Goal: Contribute content: Add original content to the website for others to see

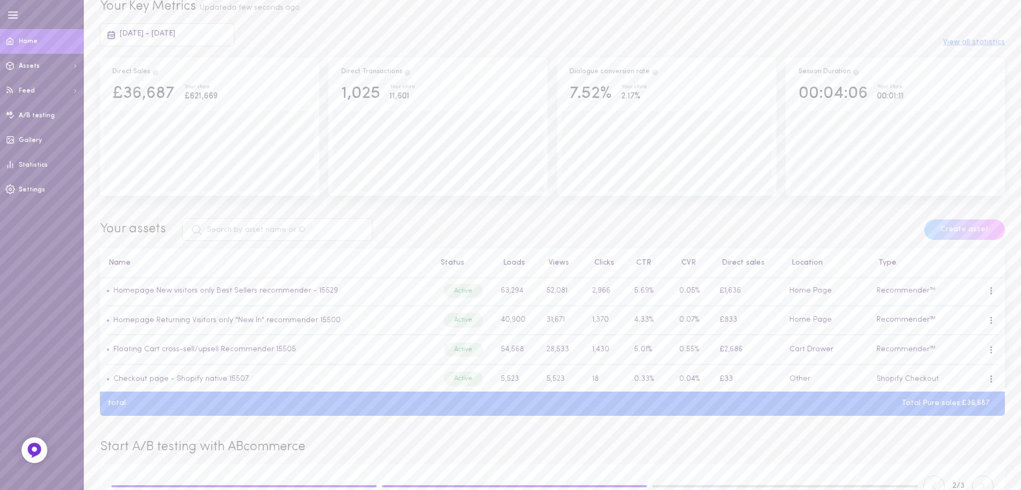
scroll to position [90, 0]
click at [41, 139] on link "Gallery" at bounding box center [42, 140] width 84 height 25
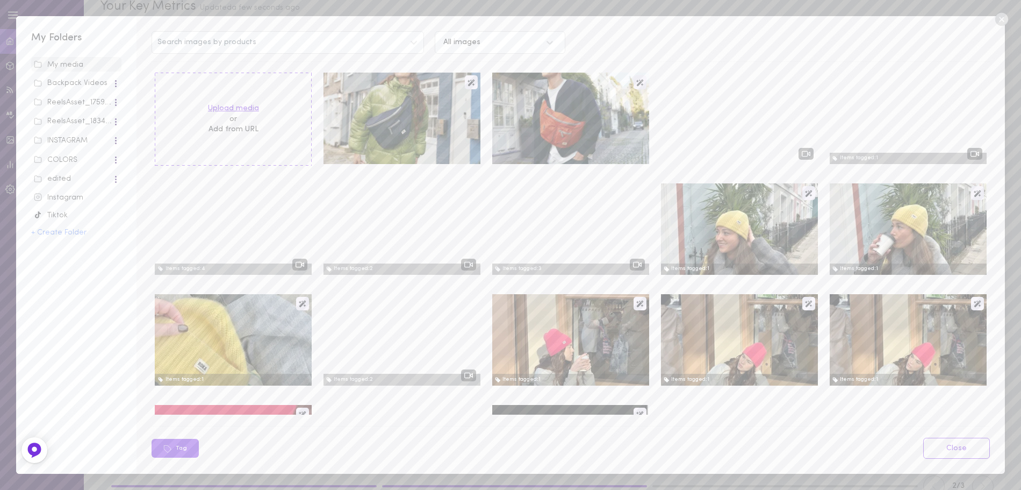
click at [233, 104] on label "Upload media" at bounding box center [233, 108] width 51 height 11
click at [0, 0] on input "Upload media" at bounding box center [0, 0] width 0 height 0
click at [61, 194] on div "Instagram" at bounding box center [76, 197] width 85 height 11
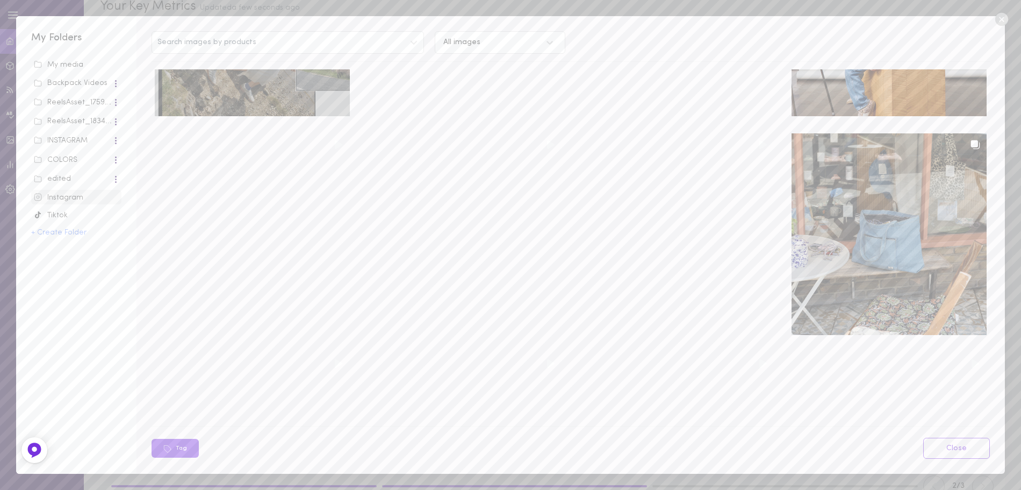
scroll to position [397, 0]
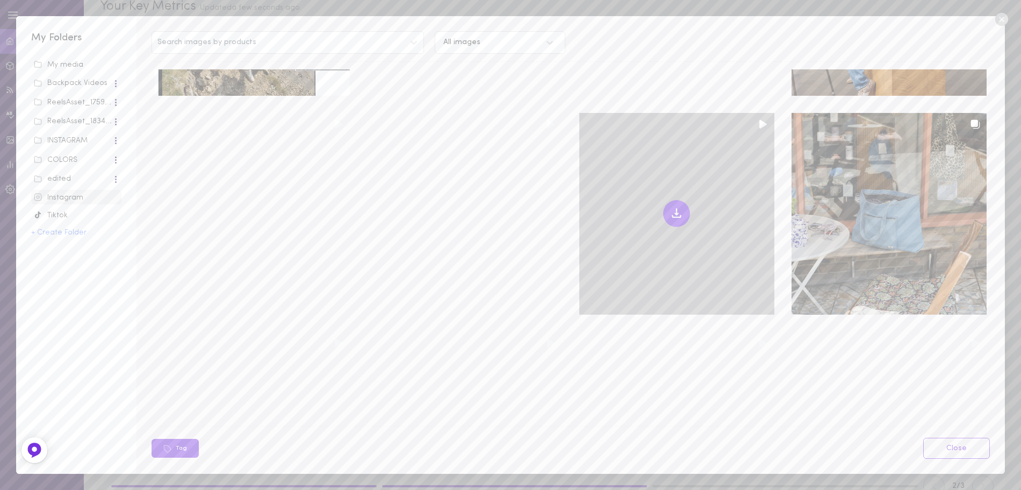
click at [673, 215] on icon at bounding box center [677, 216] width 8 height 2
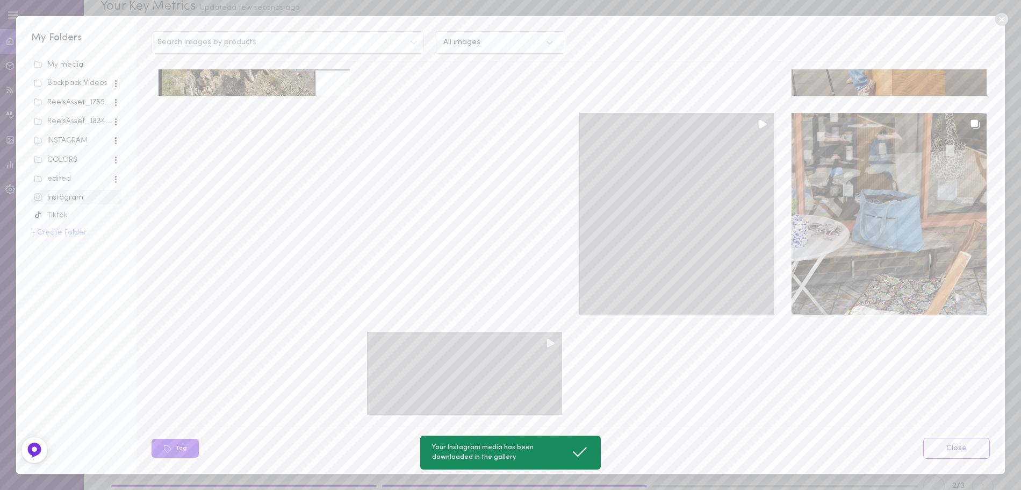
scroll to position [564, 0]
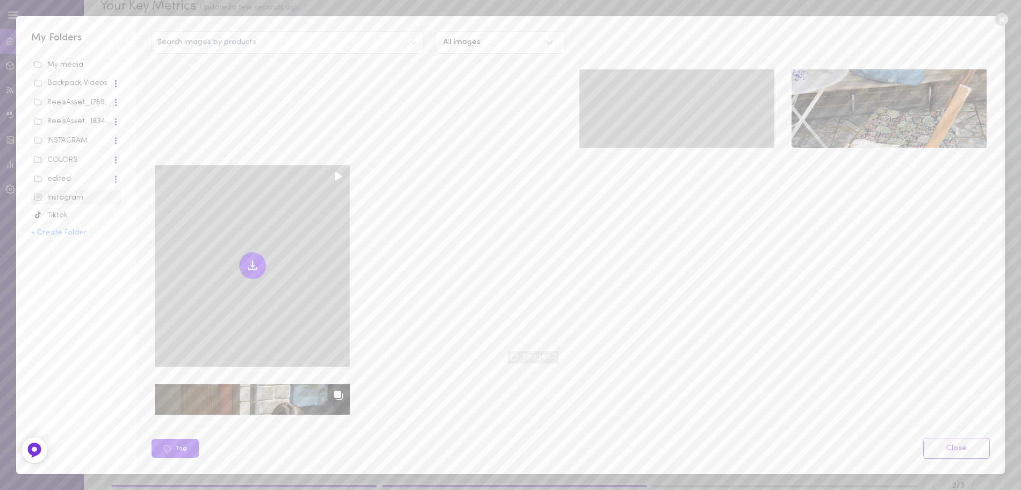
click at [247, 259] on icon at bounding box center [252, 265] width 13 height 13
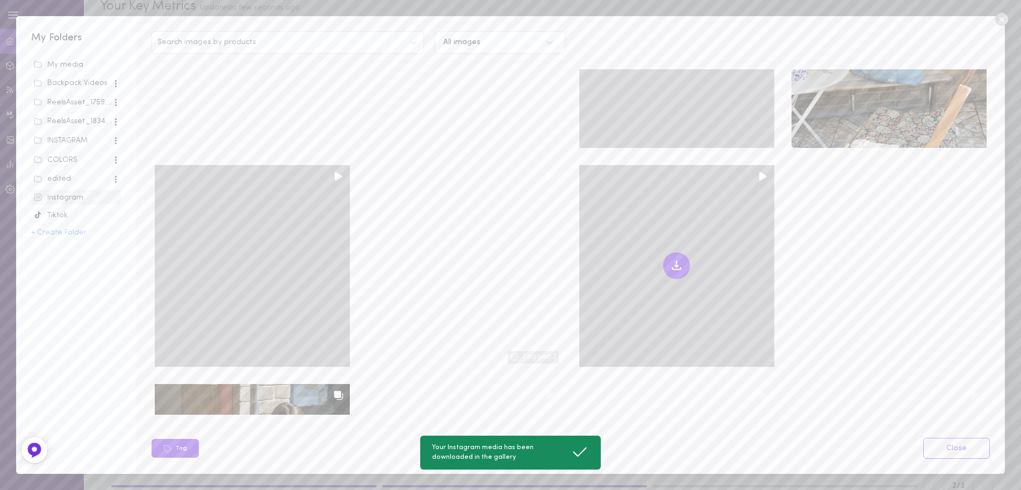
click at [675, 259] on icon at bounding box center [676, 265] width 13 height 13
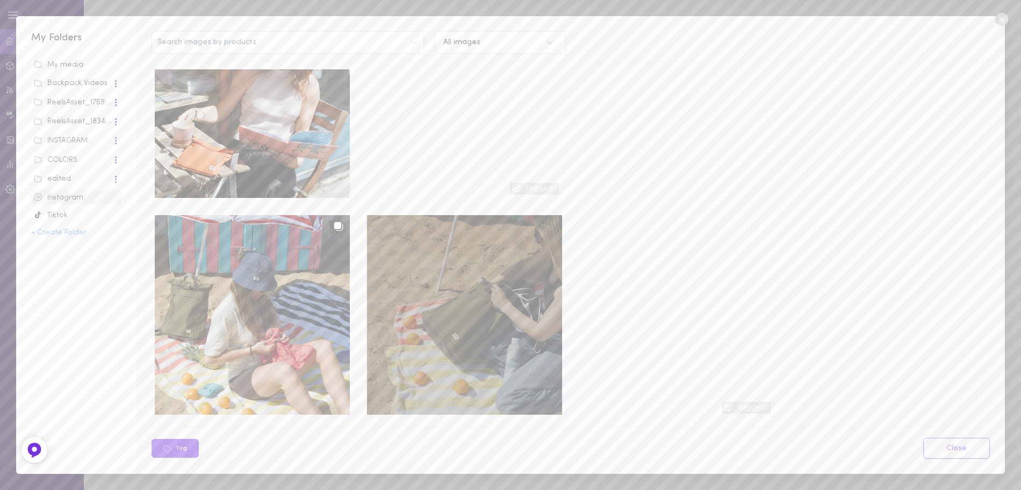
scroll to position [1108, 0]
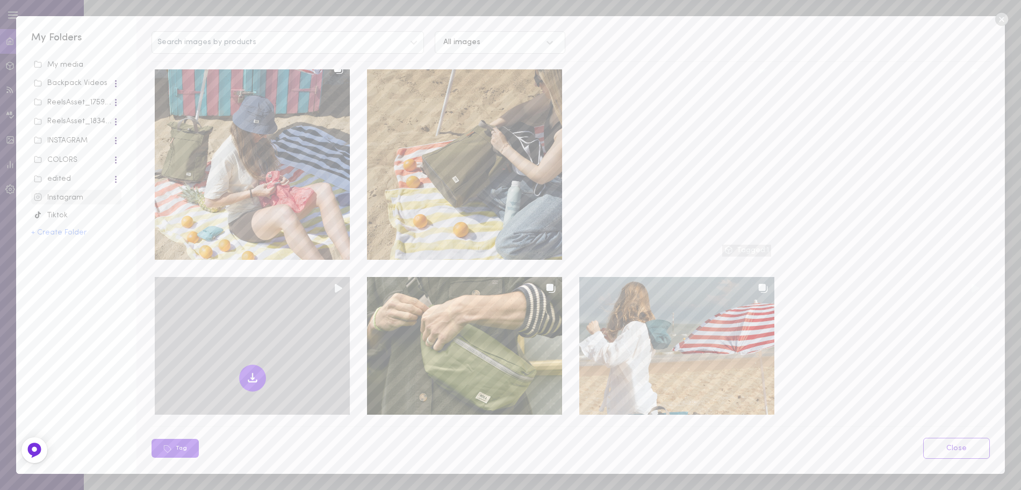
click at [246, 371] on icon at bounding box center [252, 377] width 13 height 13
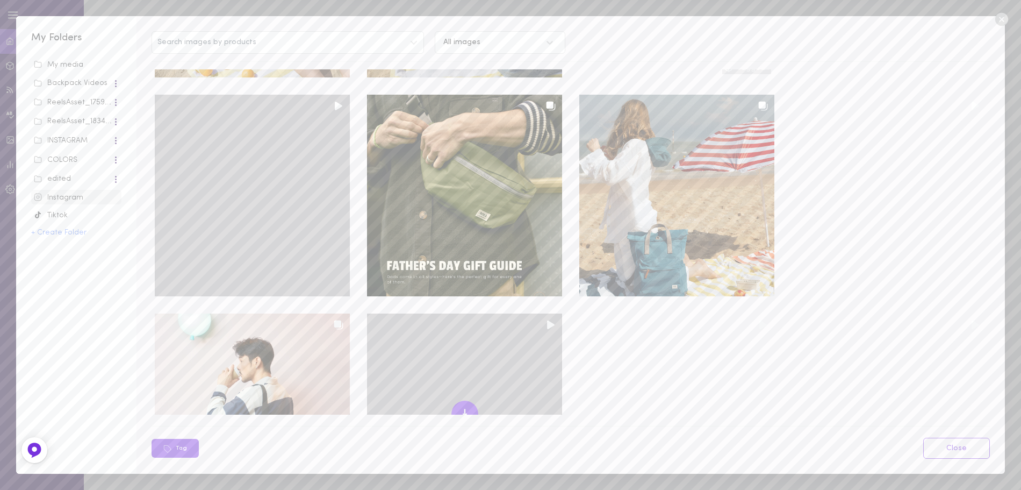
scroll to position [1395, 0]
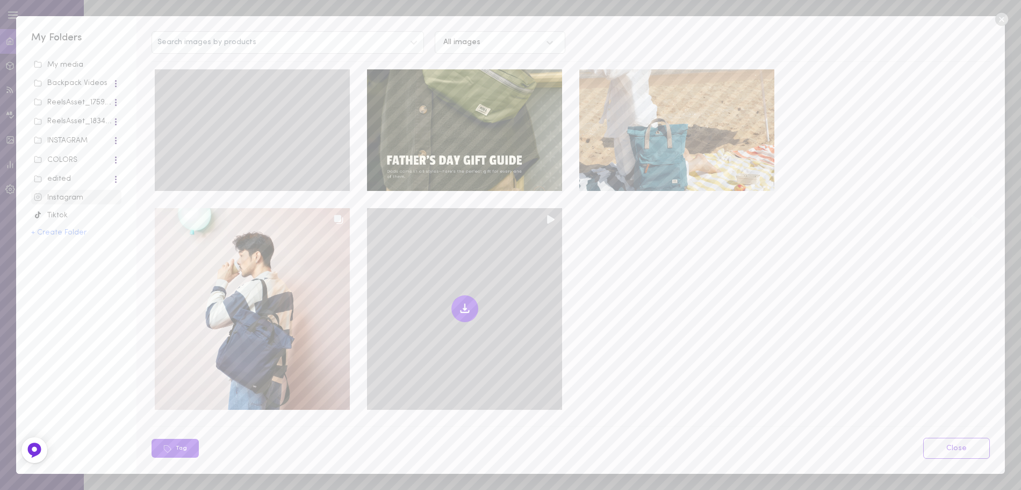
click at [459, 302] on icon at bounding box center [465, 308] width 13 height 13
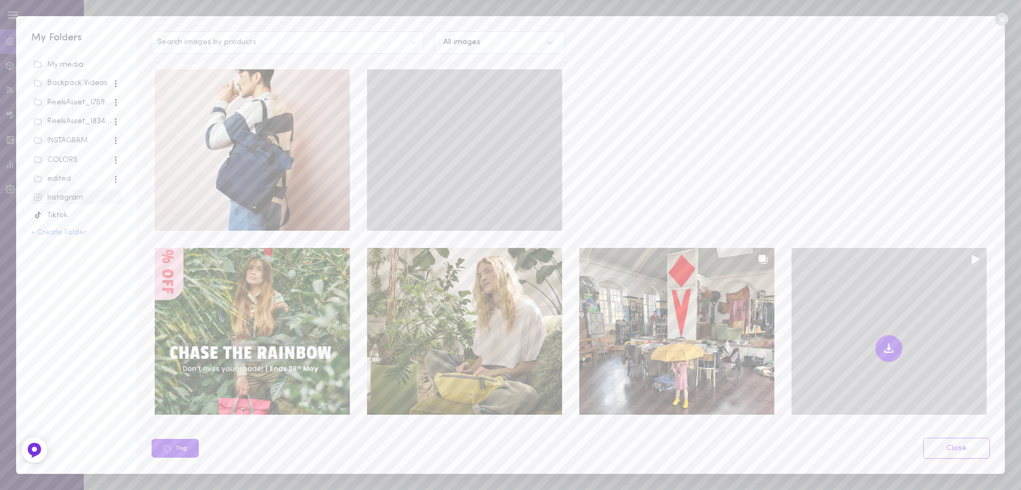
scroll to position [1652, 0]
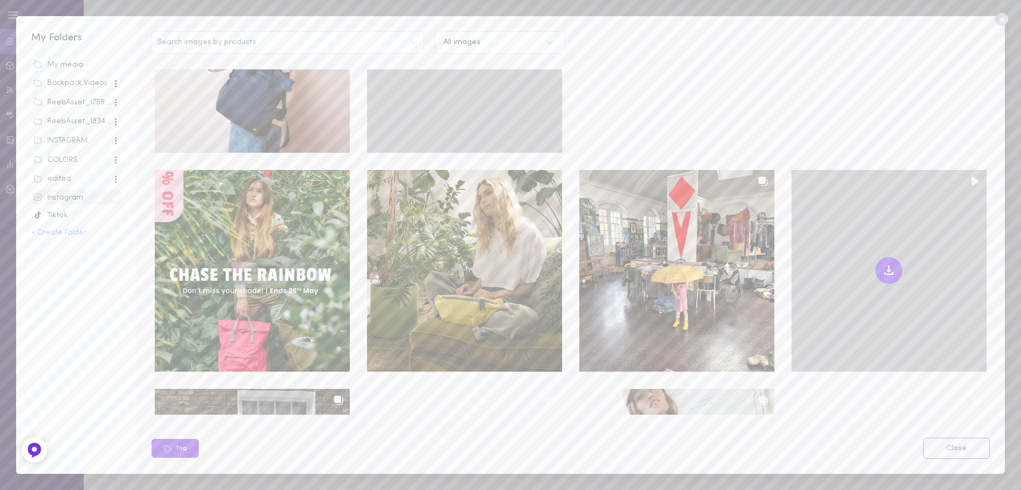
click at [885, 272] on icon at bounding box center [889, 273] width 8 height 2
click at [940, 443] on link "Close" at bounding box center [956, 448] width 67 height 21
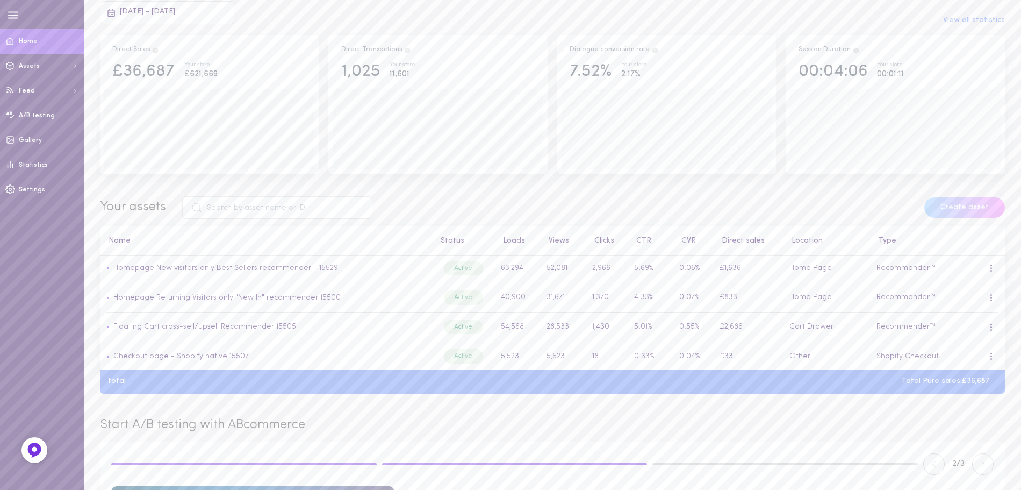
scroll to position [146, 0]
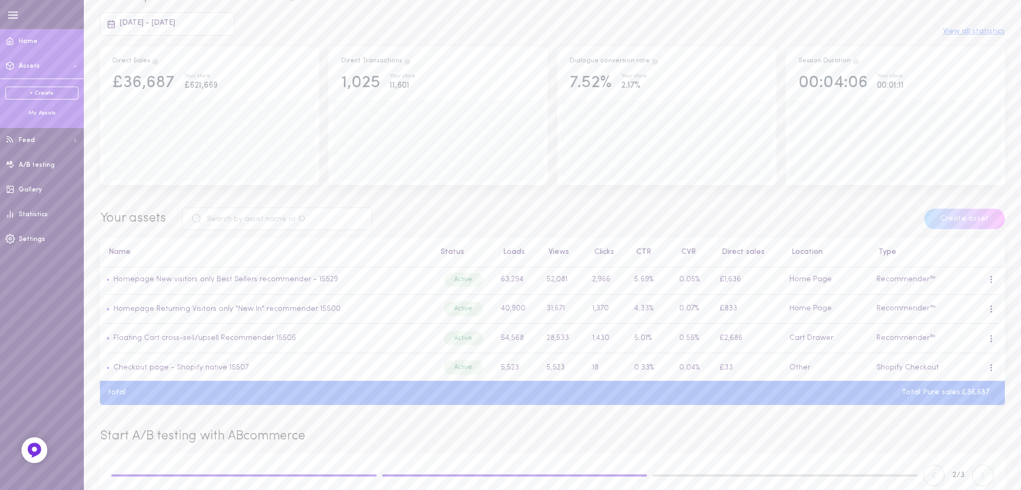
click at [33, 68] on span "Assets" at bounding box center [29, 66] width 21 height 6
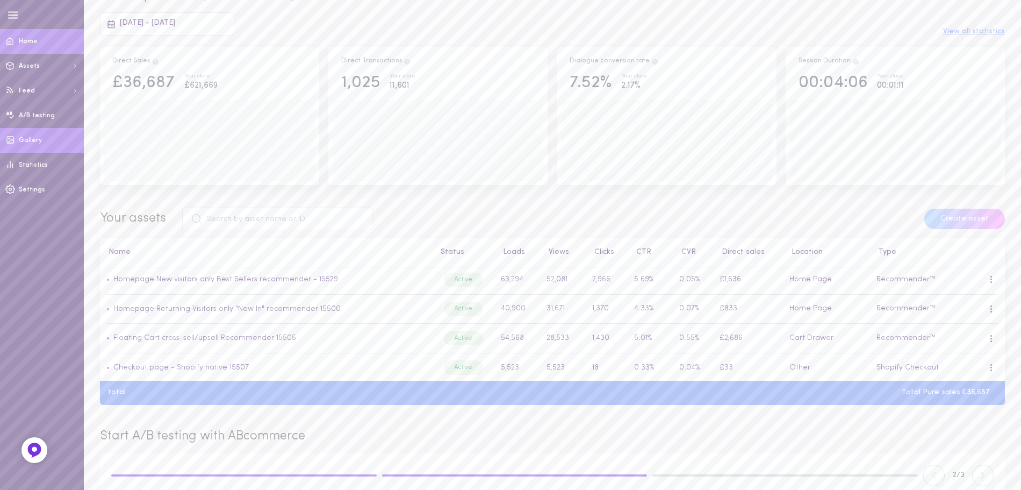
click at [29, 144] on span "Gallery" at bounding box center [30, 140] width 23 height 6
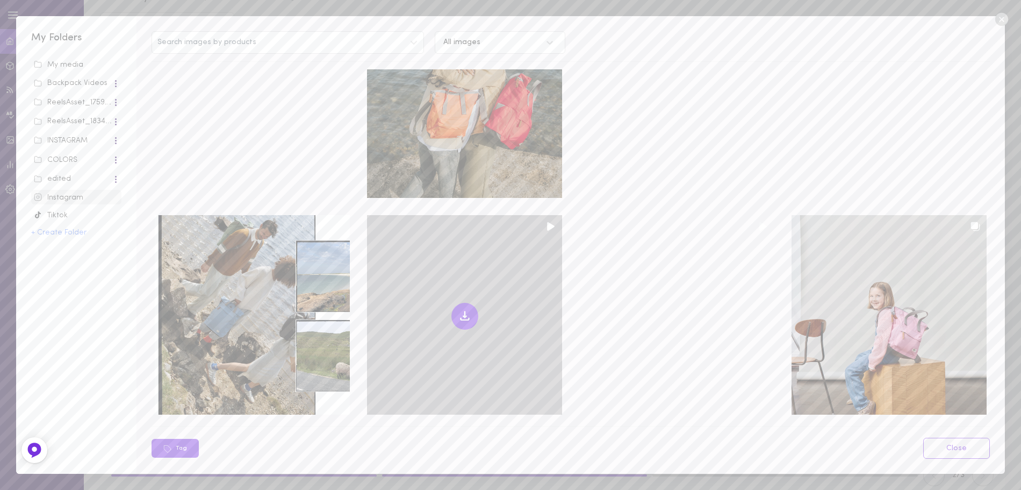
scroll to position [0, 0]
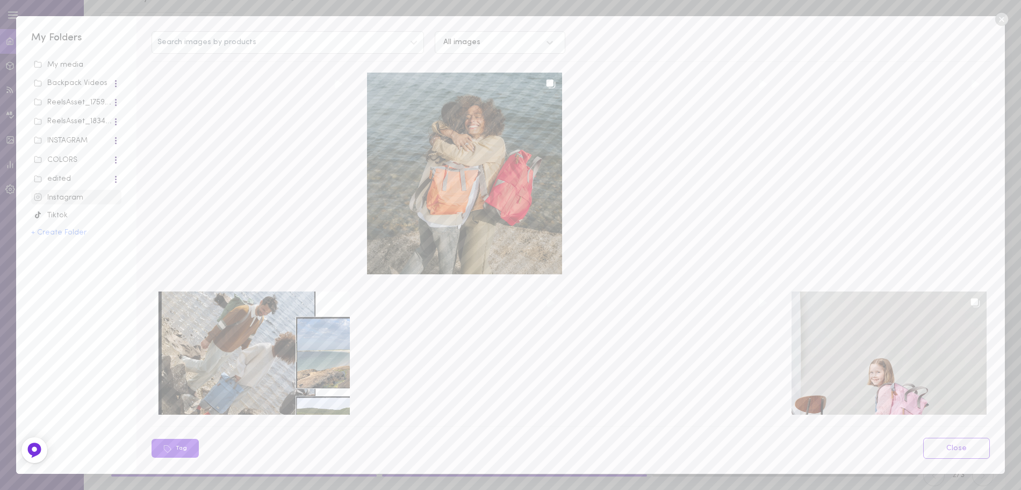
click at [78, 62] on div "My media" at bounding box center [76, 65] width 85 height 11
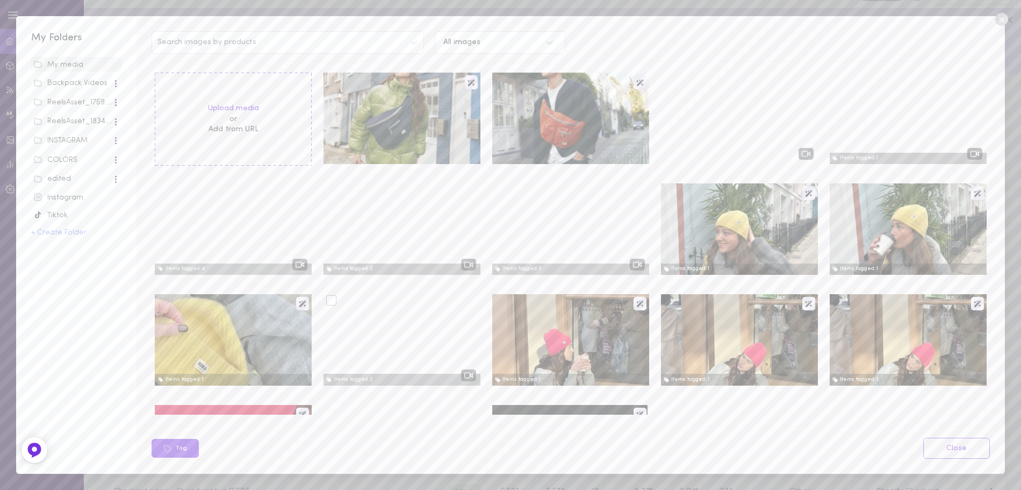
scroll to position [22, 0]
click at [68, 196] on div "Instagram" at bounding box center [76, 197] width 85 height 11
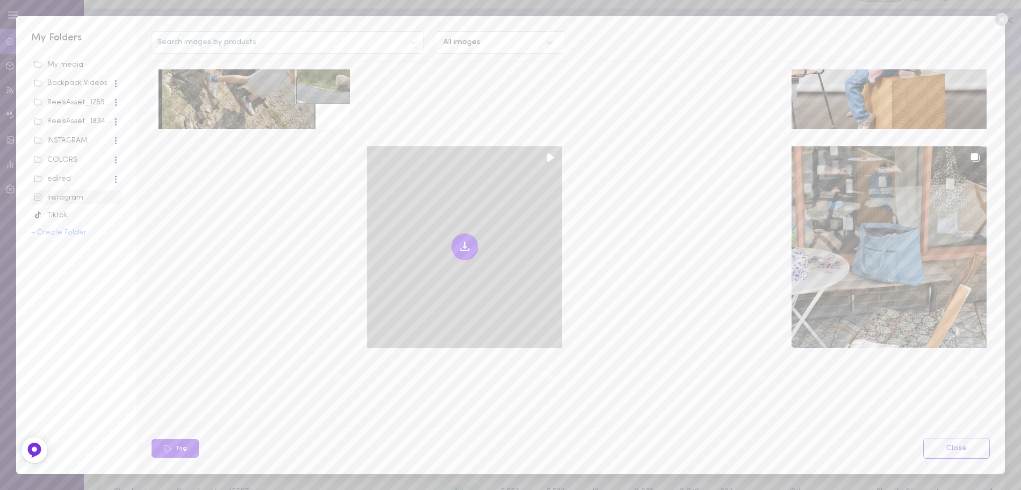
scroll to position [364, 0]
click at [459, 240] on icon at bounding box center [465, 246] width 13 height 13
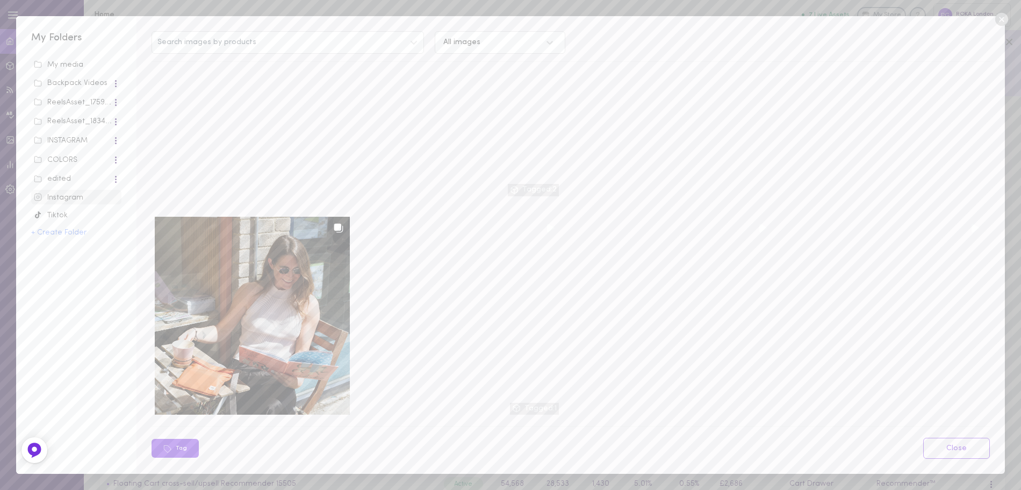
scroll to position [830, 0]
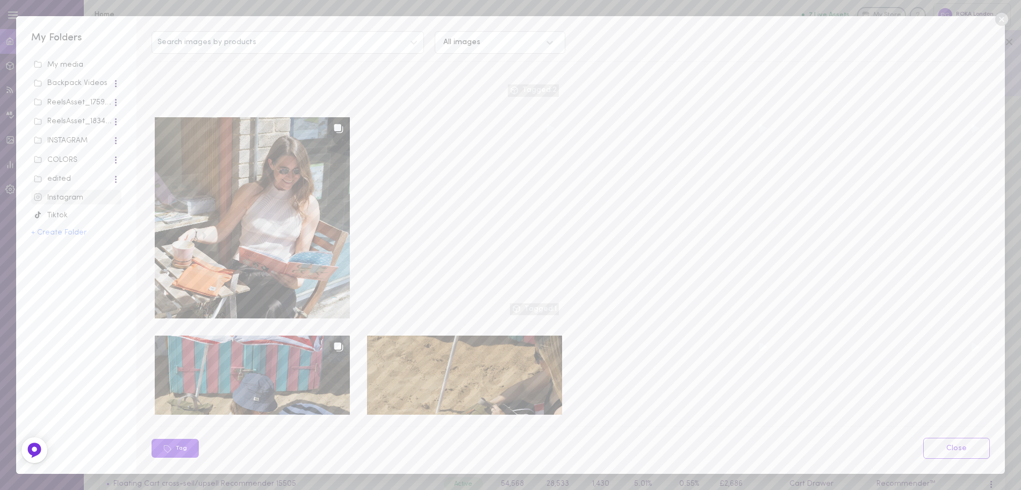
drag, startPoint x: 67, startPoint y: 69, endPoint x: 127, endPoint y: 96, distance: 65.7
click at [67, 69] on div "My media" at bounding box center [76, 65] width 85 height 11
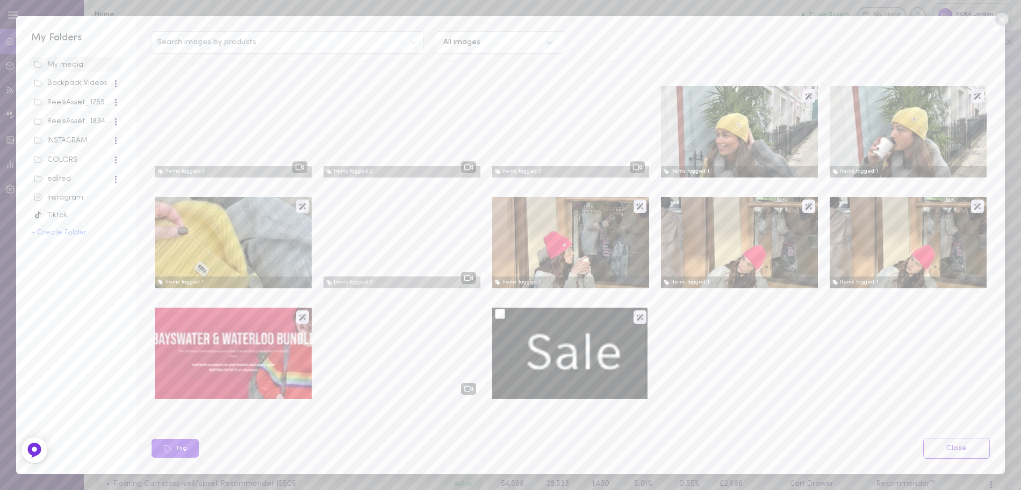
scroll to position [0, 0]
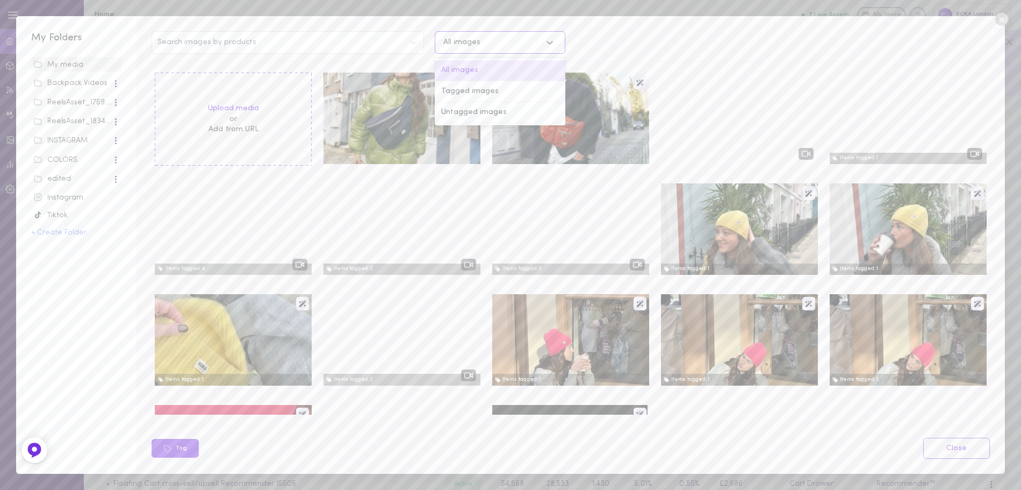
click at [472, 46] on div "All images" at bounding box center [461, 43] width 37 height 8
click at [239, 102] on div "Upload media or Add from URL" at bounding box center [233, 119] width 157 height 92
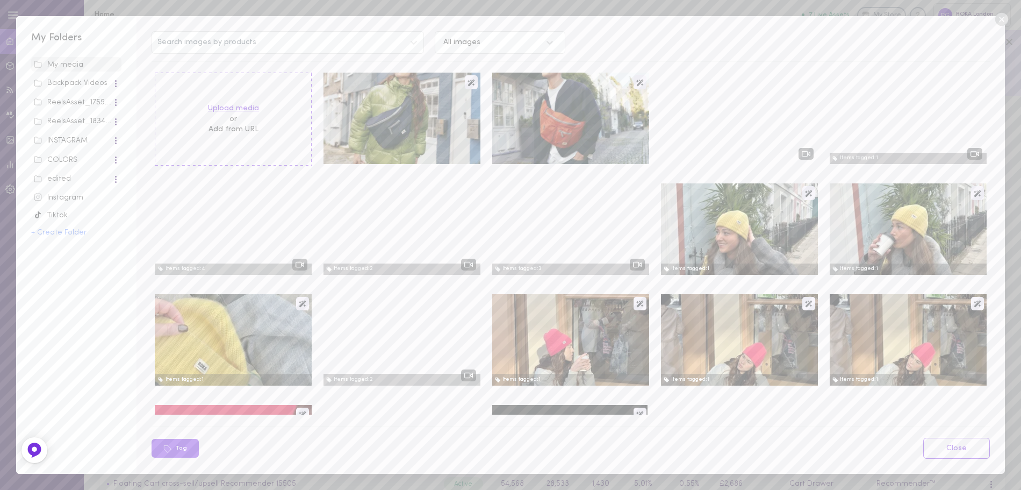
click at [242, 110] on label "Upload media" at bounding box center [233, 108] width 51 height 11
click at [0, 0] on input "Upload media" at bounding box center [0, 0] width 0 height 0
click at [76, 203] on span "Instagram" at bounding box center [76, 197] width 90 height 15
click at [66, 144] on div "INSTAGRAM" at bounding box center [73, 140] width 78 height 11
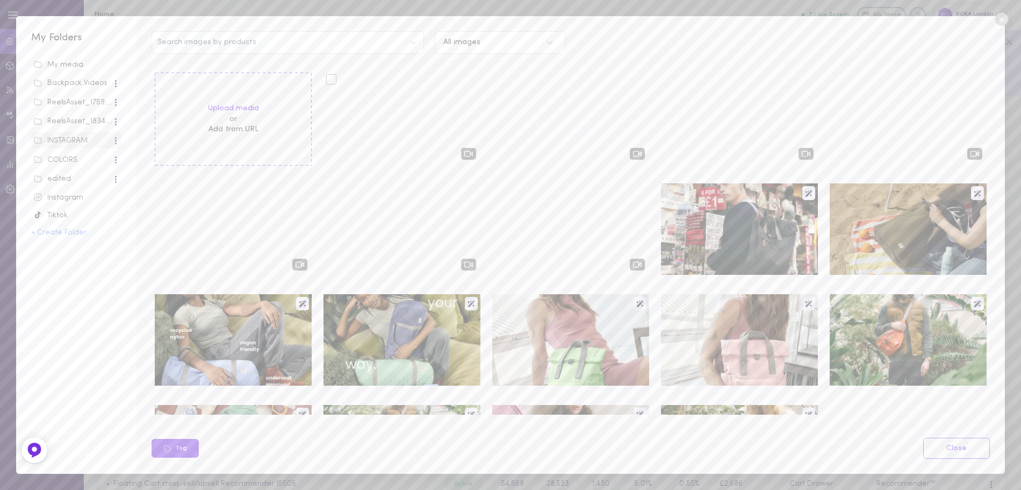
click at [329, 80] on div at bounding box center [331, 79] width 10 height 10
click at [0, 0] on input "checkbox" at bounding box center [0, 0] width 0 height 0
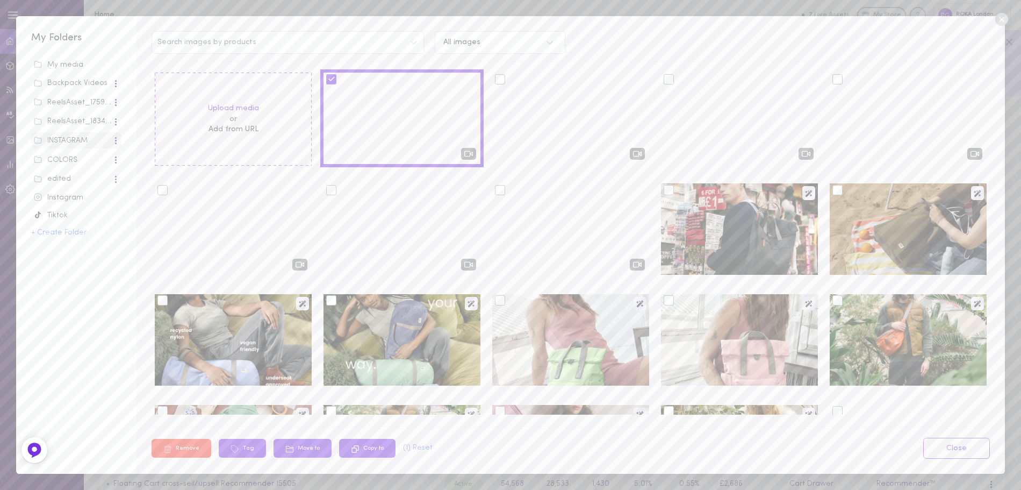
click at [497, 80] on div at bounding box center [500, 79] width 10 height 10
click at [0, 0] on input "checkbox" at bounding box center [0, 0] width 0 height 0
click at [664, 83] on div at bounding box center [669, 79] width 10 height 10
click at [0, 0] on input "checkbox" at bounding box center [0, 0] width 0 height 0
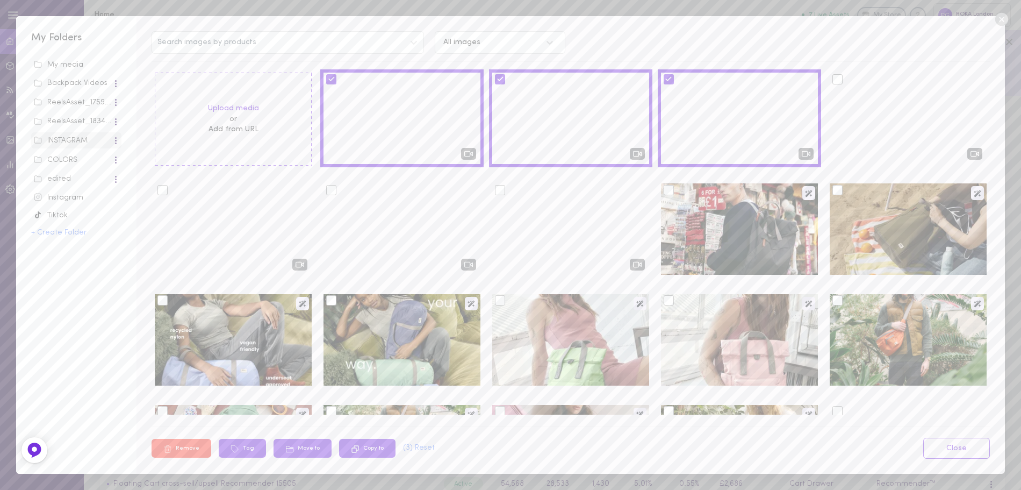
click at [833, 81] on div at bounding box center [838, 79] width 10 height 10
click at [0, 0] on input "checkbox" at bounding box center [0, 0] width 0 height 0
click at [340, 187] on label at bounding box center [335, 190] width 18 height 9
click at [0, 0] on input "checkbox" at bounding box center [0, 0] width 0 height 0
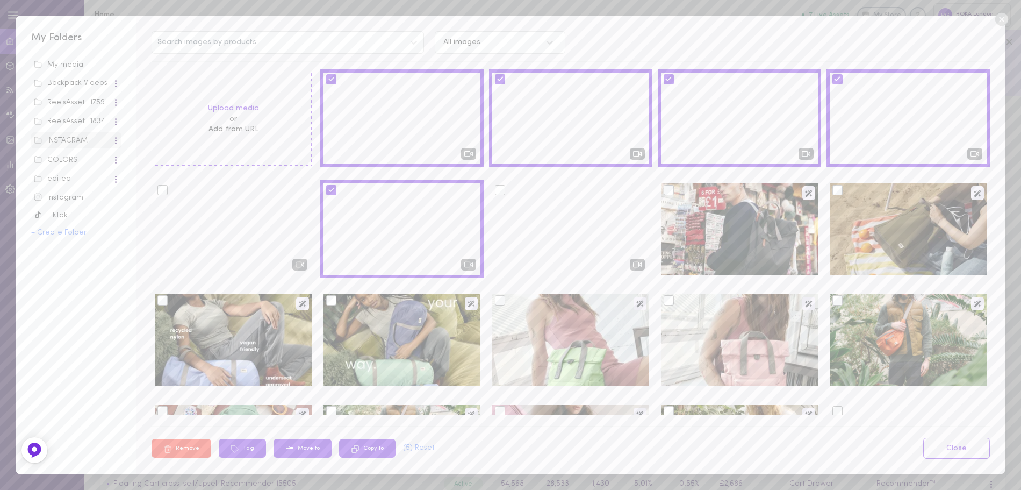
click at [162, 192] on div at bounding box center [162, 190] width 10 height 10
click at [0, 0] on input "checkbox" at bounding box center [0, 0] width 0 height 0
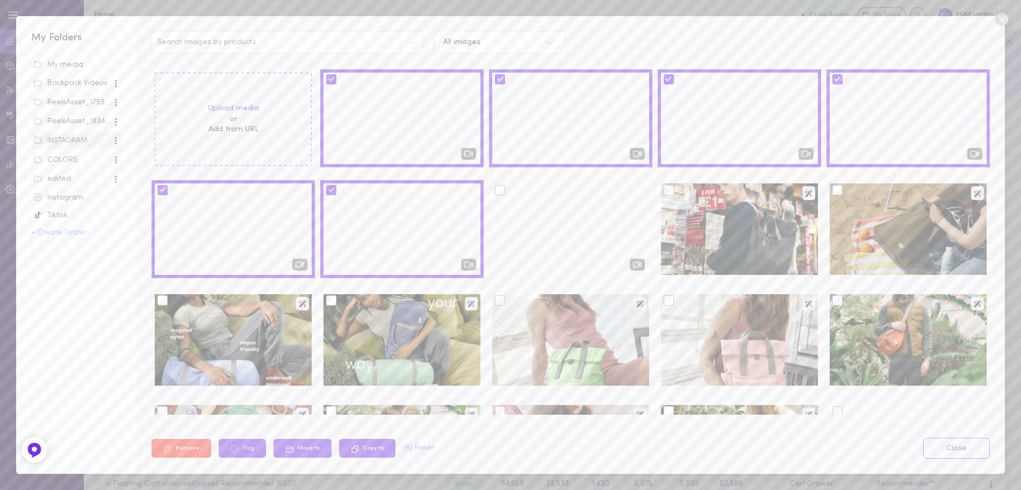
click at [497, 194] on div at bounding box center [500, 190] width 10 height 10
click at [0, 0] on input "checkbox" at bounding box center [0, 0] width 0 height 0
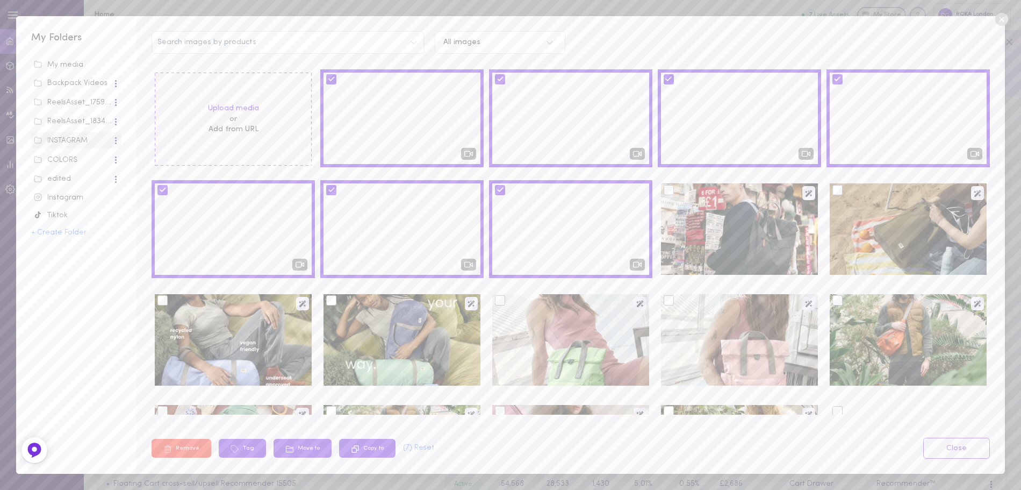
click at [833, 185] on div at bounding box center [838, 190] width 10 height 10
click at [0, 0] on input "checkbox" at bounding box center [0, 0] width 0 height 0
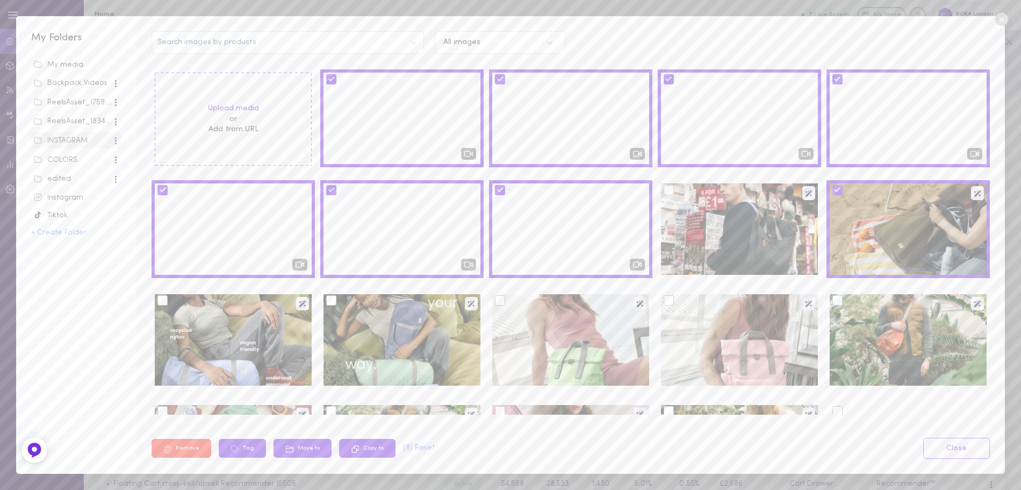
click at [1010, 14] on div "My Folders My media Backpack Videos ReelsAsset_17598_3393 ReelsAsset_18345_3393…" at bounding box center [510, 245] width 1021 height 490
click at [1004, 16] on icon at bounding box center [1001, 19] width 13 height 13
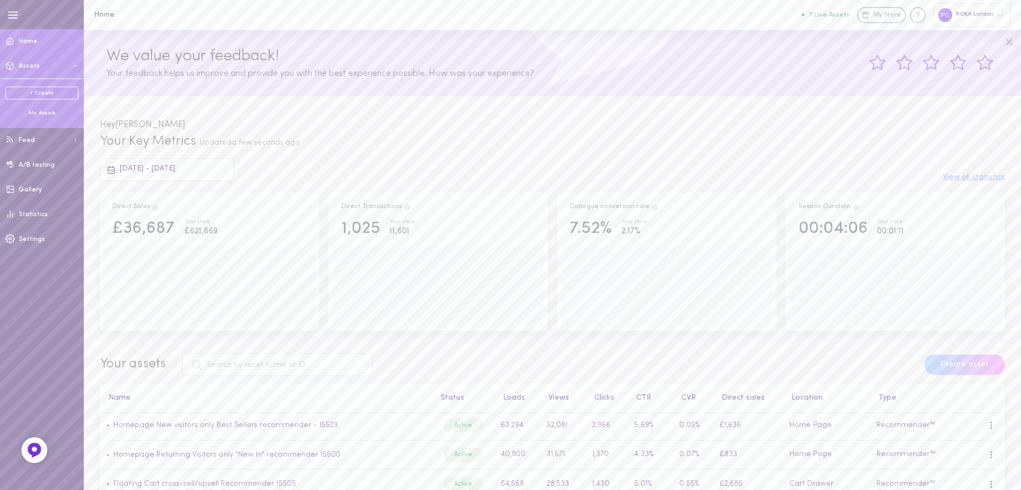
click at [54, 71] on button "Assets" at bounding box center [42, 66] width 84 height 25
click at [26, 66] on span "Assets" at bounding box center [29, 66] width 21 height 6
click at [48, 113] on div "My Assets" at bounding box center [41, 113] width 73 height 8
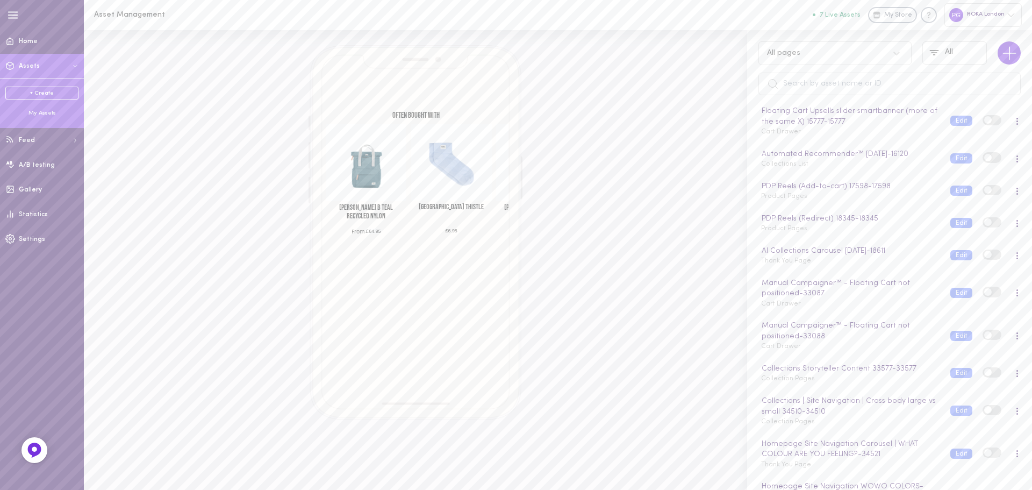
scroll to position [496, 0]
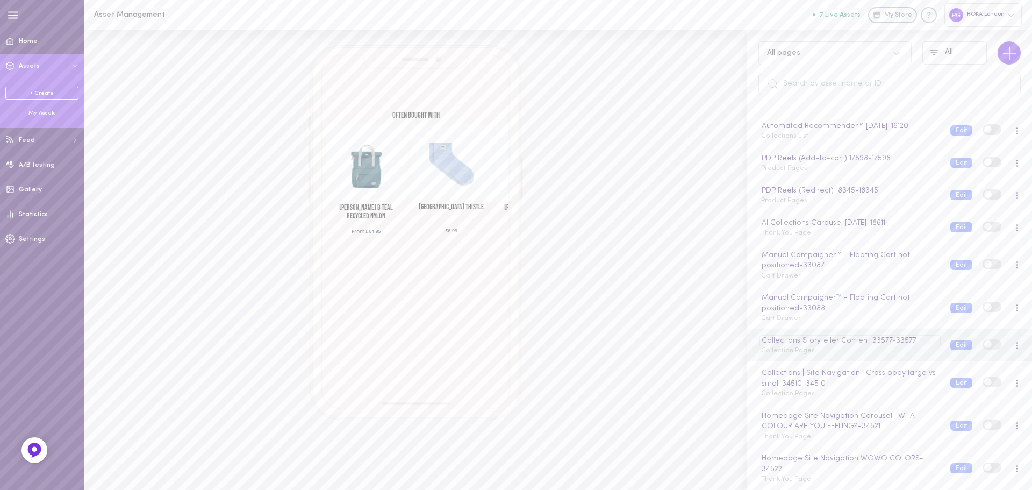
click at [796, 344] on div "Collections Storyteller Content 33577 - 33577" at bounding box center [850, 341] width 181 height 12
click at [819, 305] on div "Manual Campaigner™ - Floating Cart not positioned - 33088" at bounding box center [850, 302] width 181 height 22
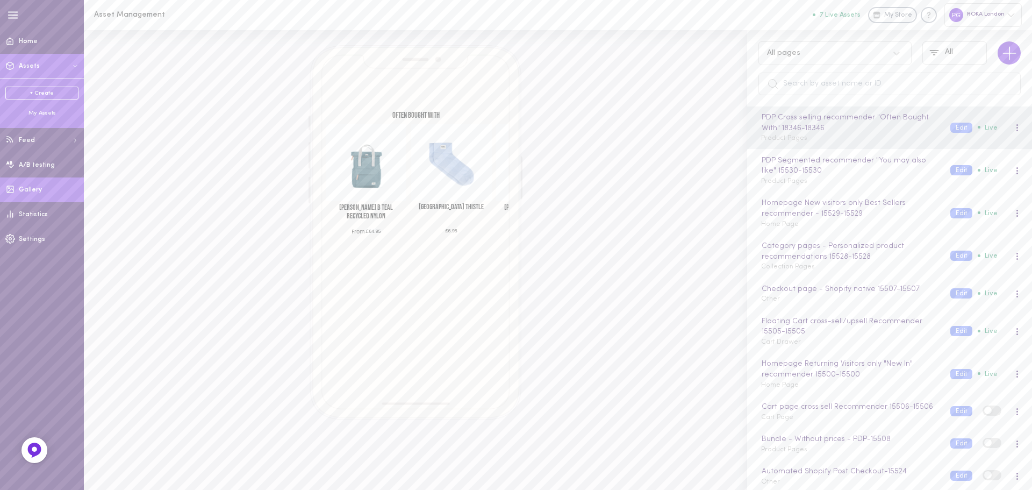
click at [34, 189] on span "Gallery" at bounding box center [30, 190] width 23 height 6
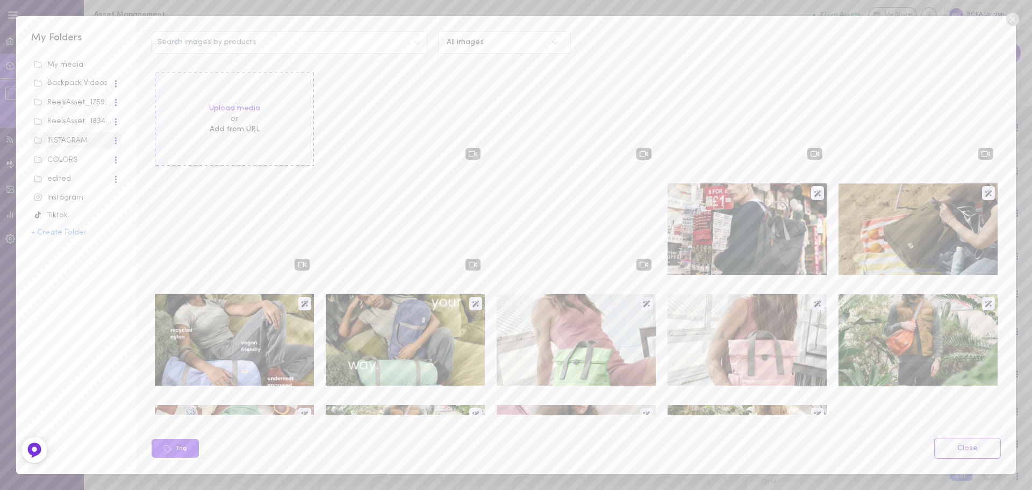
click at [104, 202] on div "Instagram" at bounding box center [76, 197] width 85 height 11
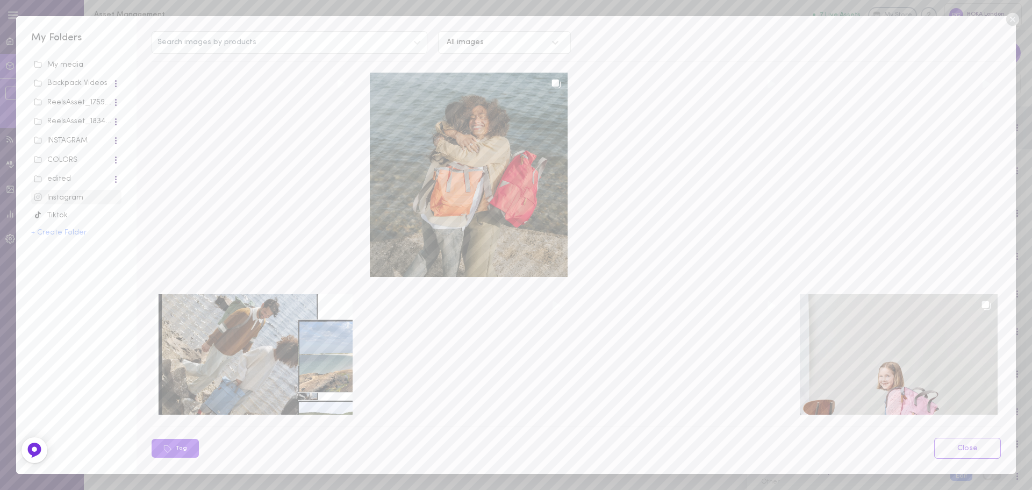
click at [91, 68] on div "My media" at bounding box center [76, 65] width 85 height 11
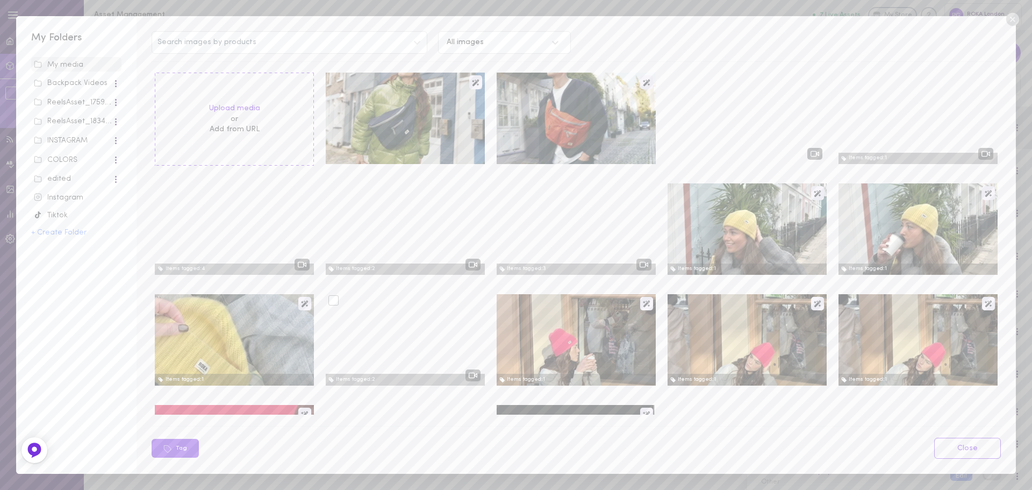
click at [335, 302] on div at bounding box center [333, 300] width 10 height 10
click at [0, 0] on input "checkbox" at bounding box center [0, 0] width 0 height 0
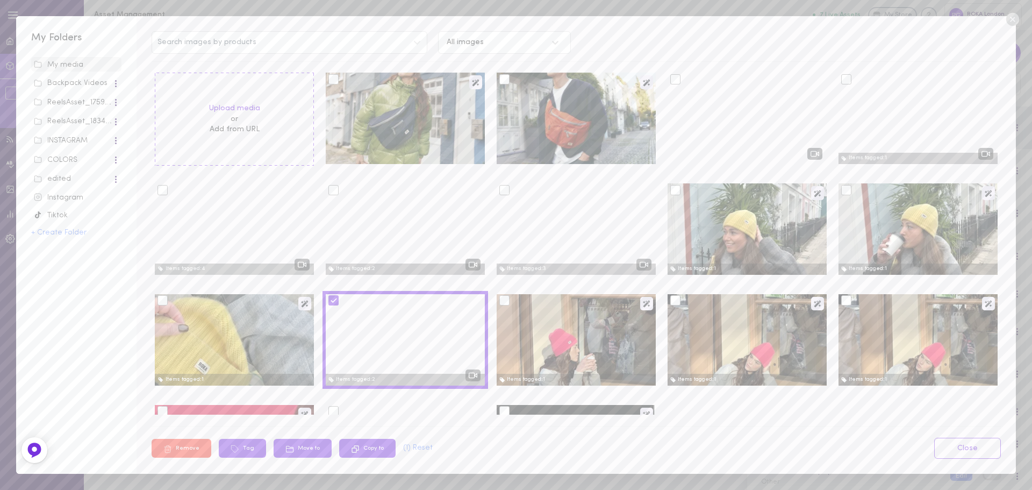
click at [335, 302] on icon at bounding box center [334, 301] width 8 height 8
click at [0, 0] on input "checkbox" at bounding box center [0, 0] width 0 height 0
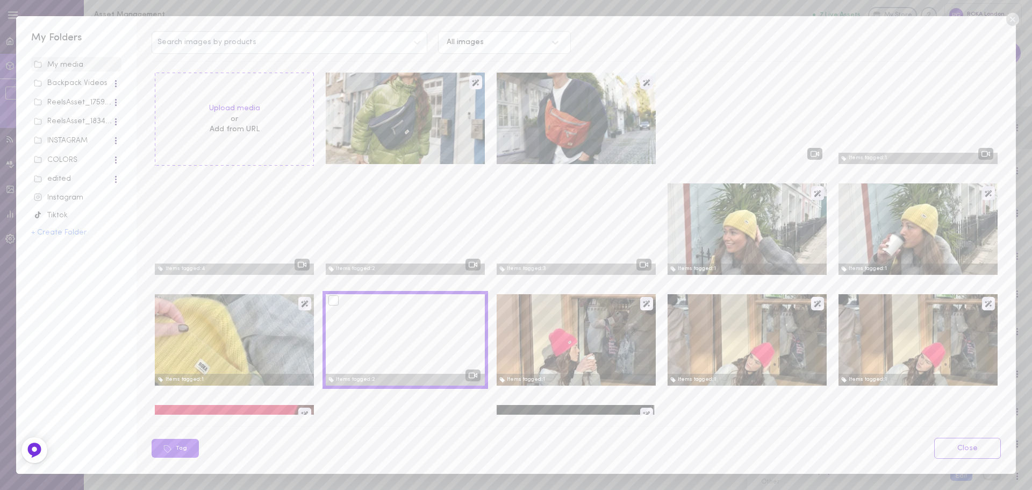
click at [1008, 18] on icon at bounding box center [1012, 19] width 13 height 13
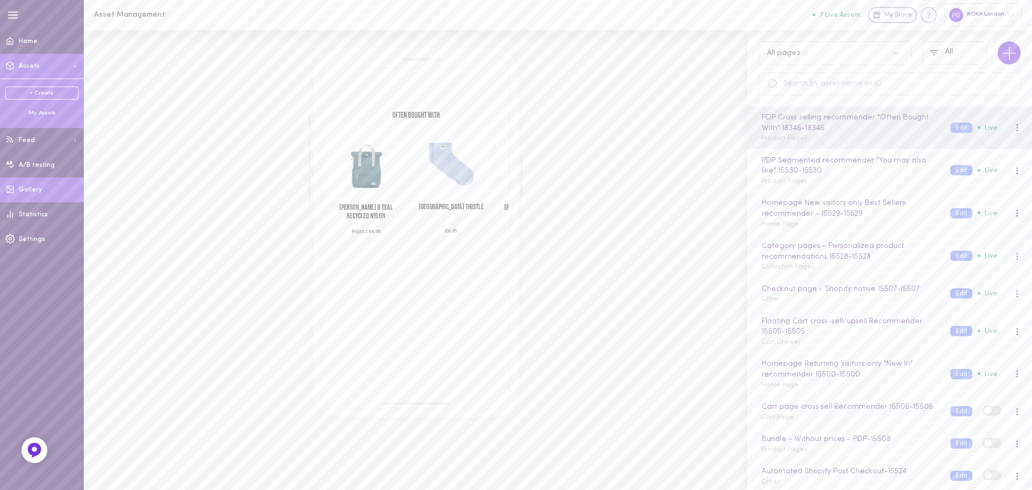
click at [44, 190] on link "Gallery" at bounding box center [42, 189] width 84 height 25
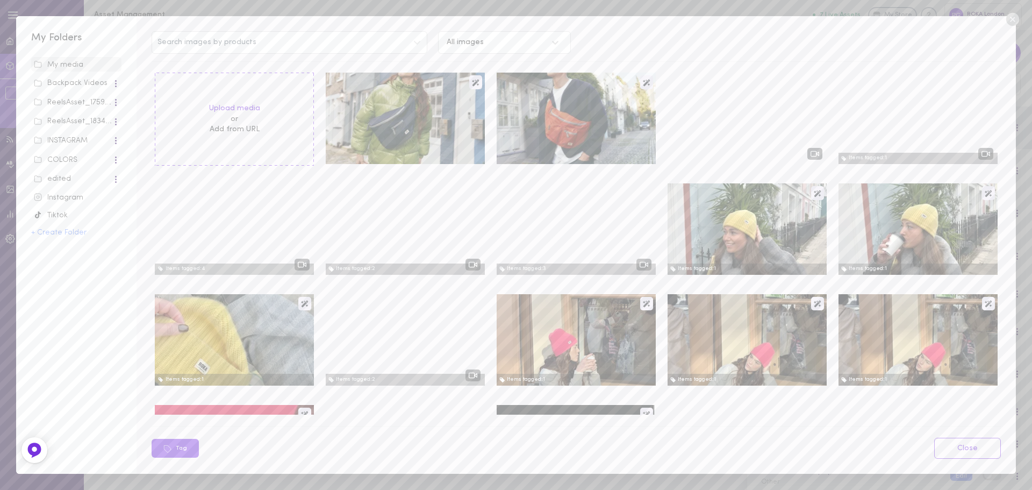
click at [1008, 17] on icon at bounding box center [1012, 19] width 13 height 13
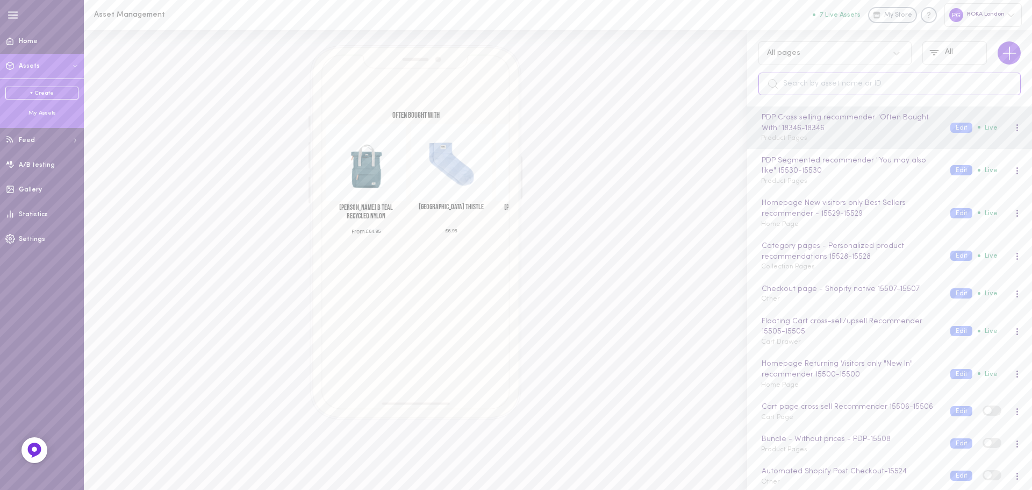
click at [853, 85] on input "text" at bounding box center [889, 84] width 262 height 23
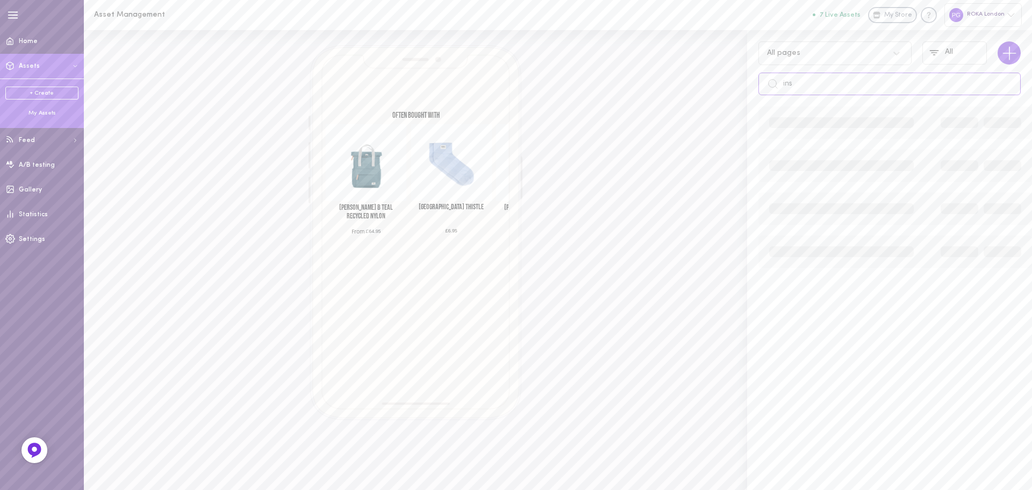
click at [828, 92] on input "ins" at bounding box center [889, 84] width 262 height 23
type input "i"
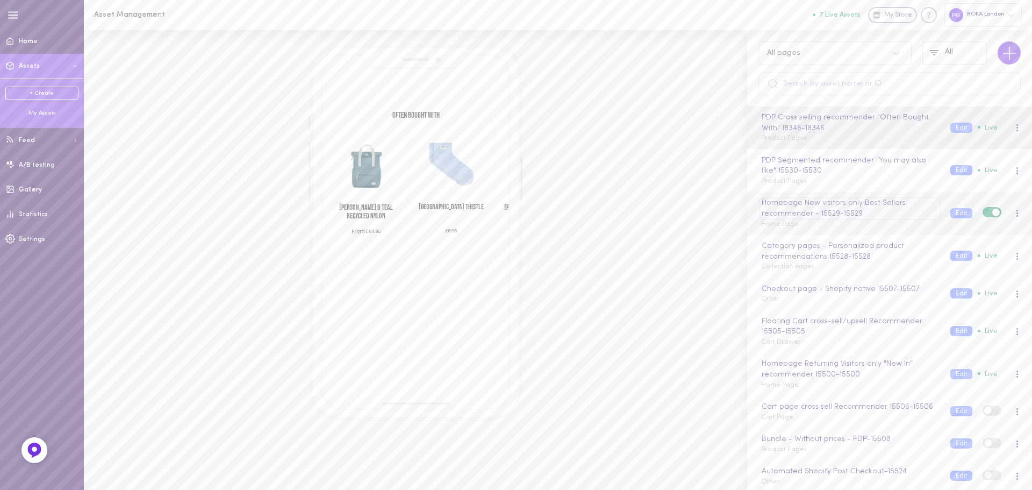
click at [922, 213] on div "Homepage New visitors only Best Sellers recommender - 15529 - 15529" at bounding box center [850, 208] width 181 height 22
click at [996, 198] on div at bounding box center [992, 208] width 35 height 32
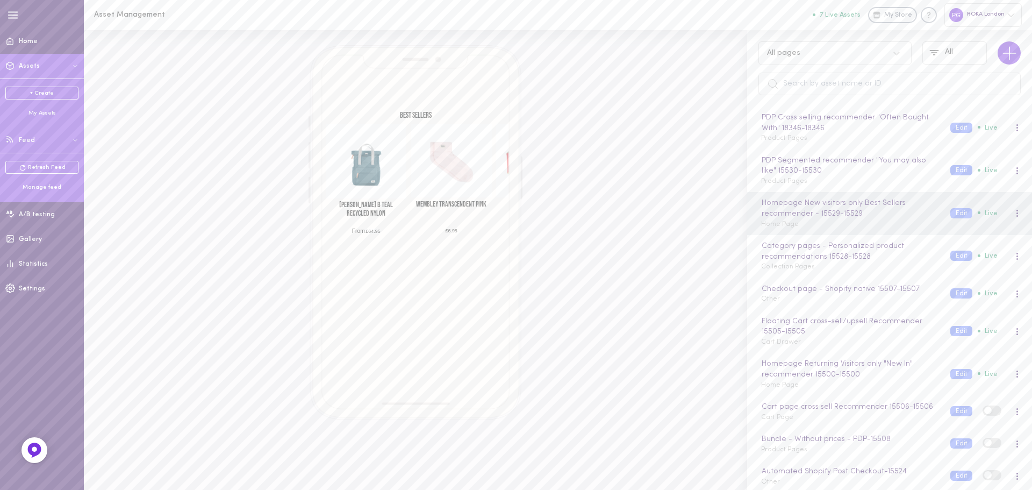
click at [30, 142] on span "Feed" at bounding box center [27, 140] width 16 height 6
click at [71, 141] on button "Feed" at bounding box center [42, 140] width 84 height 25
click at [46, 194] on div "Refresh Feed Manage feed" at bounding box center [42, 176] width 84 height 46
click at [41, 189] on div "Manage feed" at bounding box center [41, 187] width 73 height 8
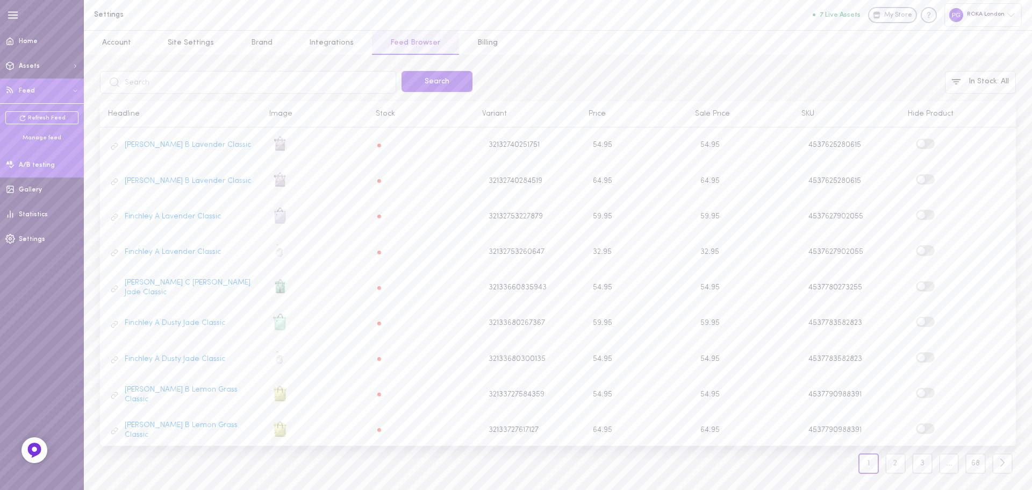
click at [40, 162] on span "A/B testing" at bounding box center [37, 165] width 36 height 6
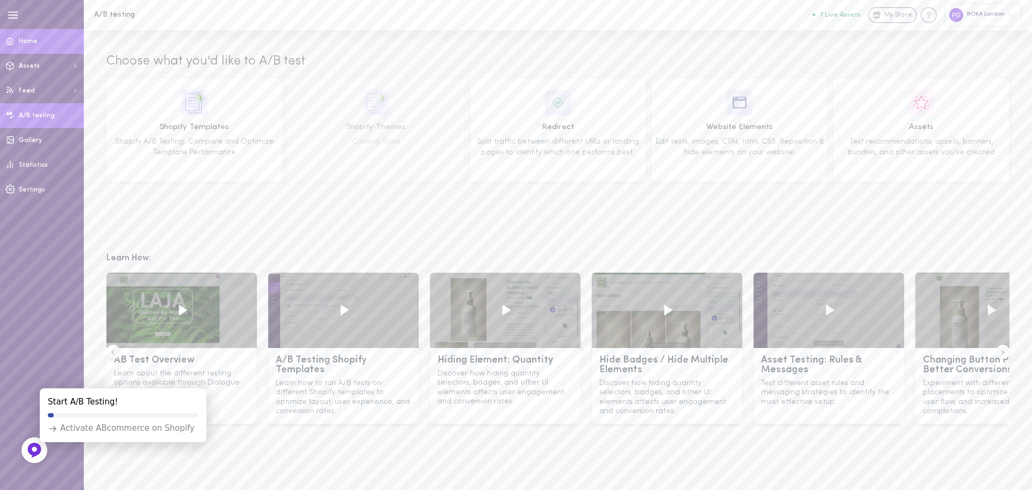
click at [28, 46] on link "Home" at bounding box center [42, 41] width 84 height 25
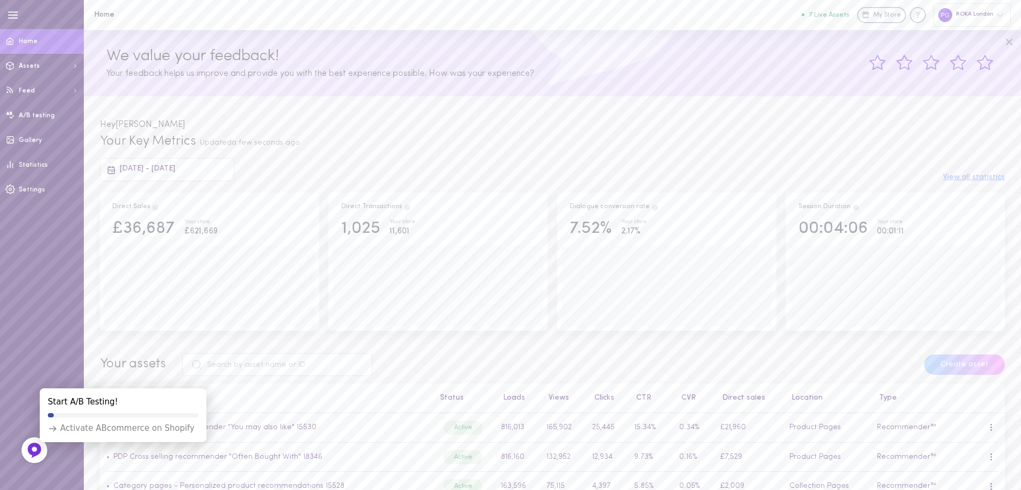
click at [830, 17] on button "7 Live Assets" at bounding box center [826, 14] width 48 height 7
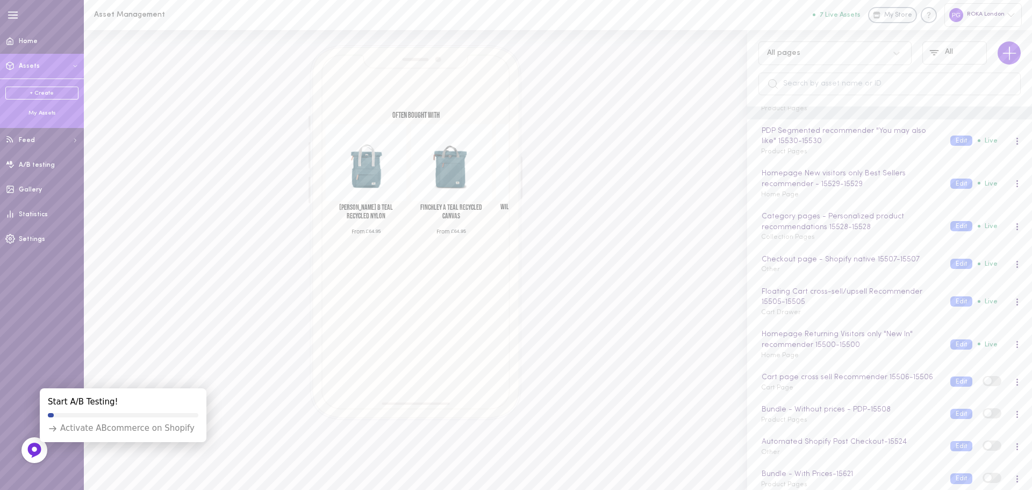
scroll to position [17, 0]
